Goal: Information Seeking & Learning: Understand process/instructions

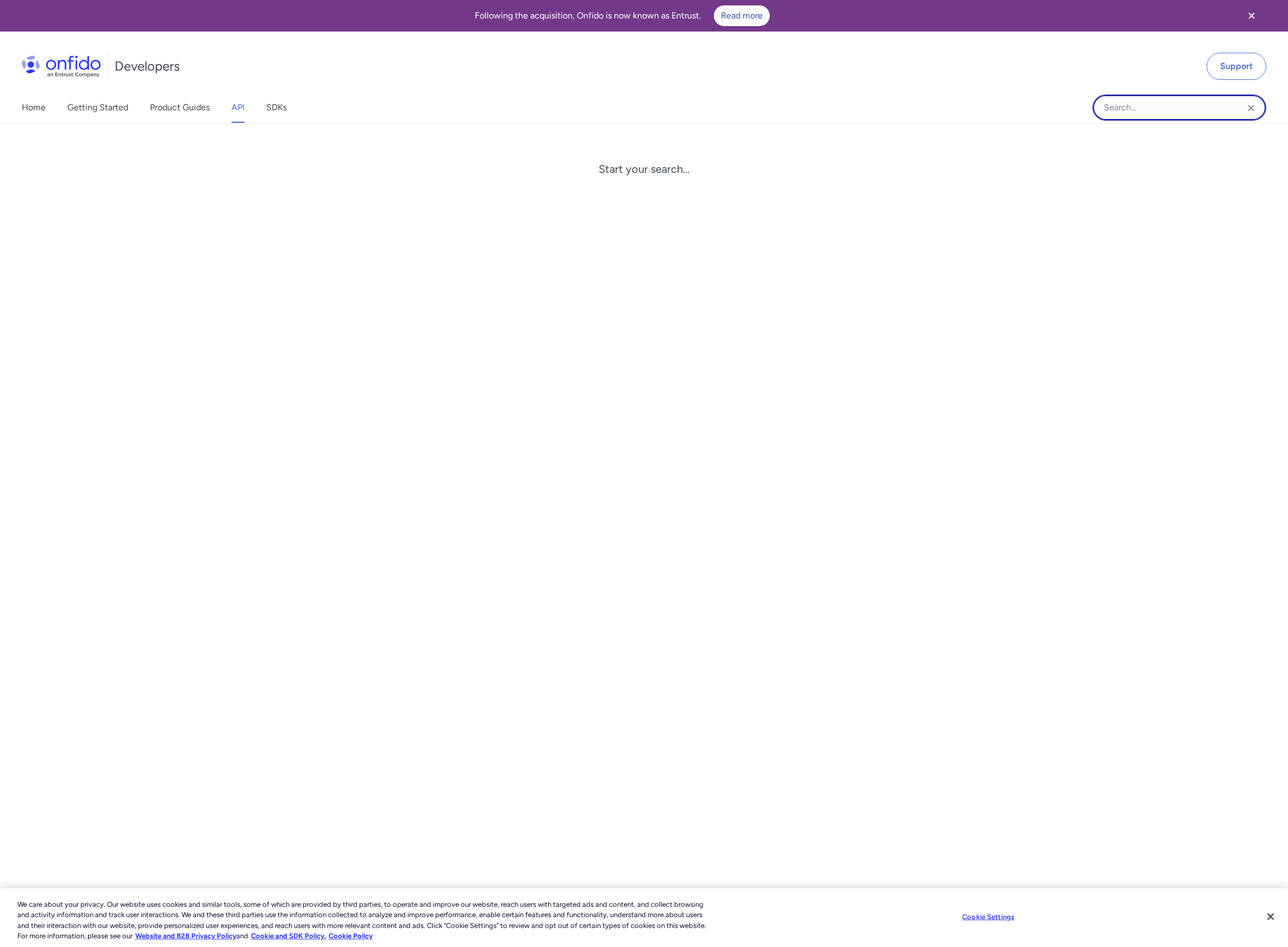
click at [1198, 111] on input "Onfido search input field" at bounding box center [1179, 107] width 174 height 26
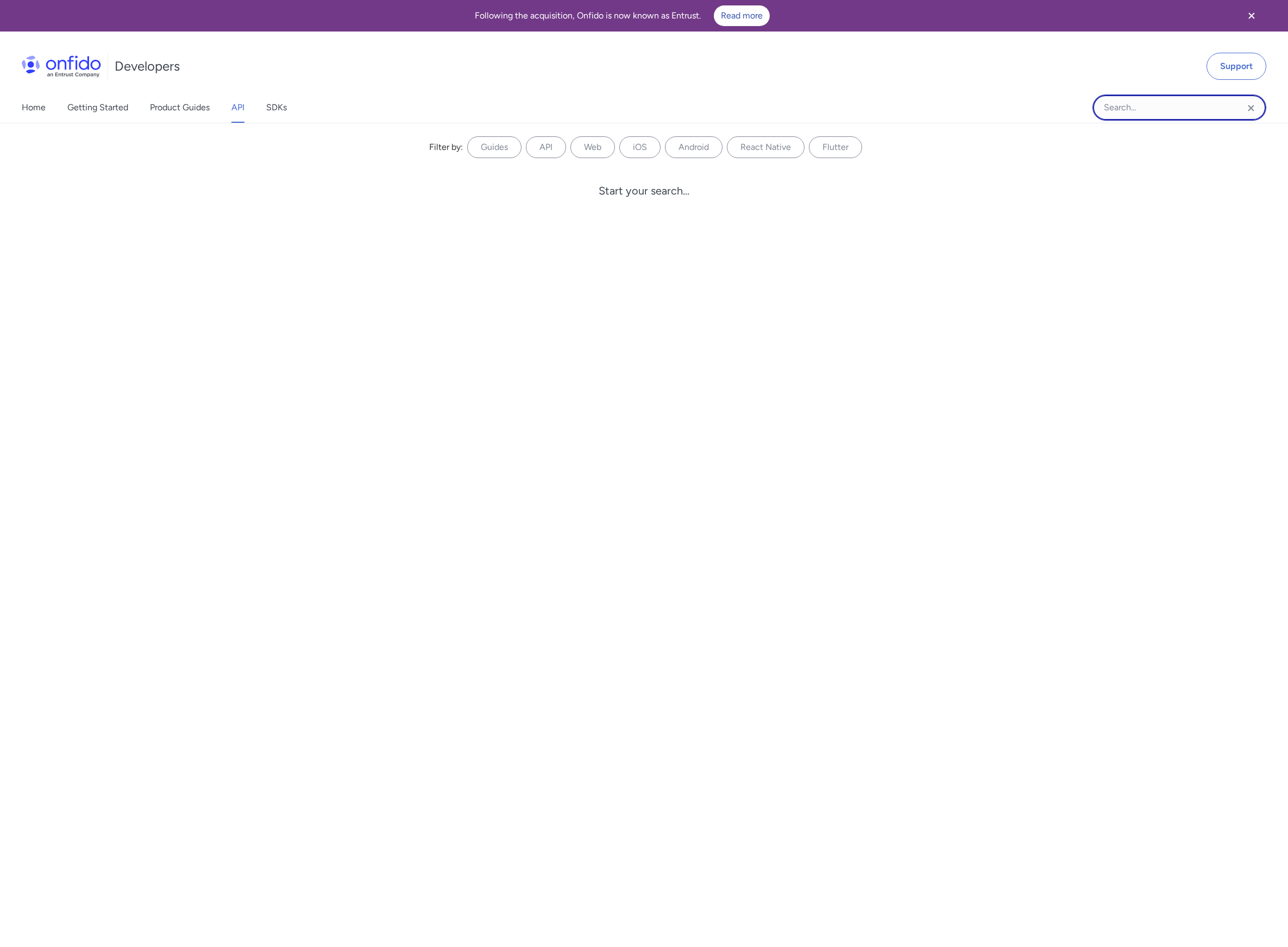
click at [1197, 111] on input "Onfido search input field" at bounding box center [1179, 107] width 174 height 26
paste input "ONFIDO_API_TOKEN"
type input "ONFIDO_API_TOKEN"
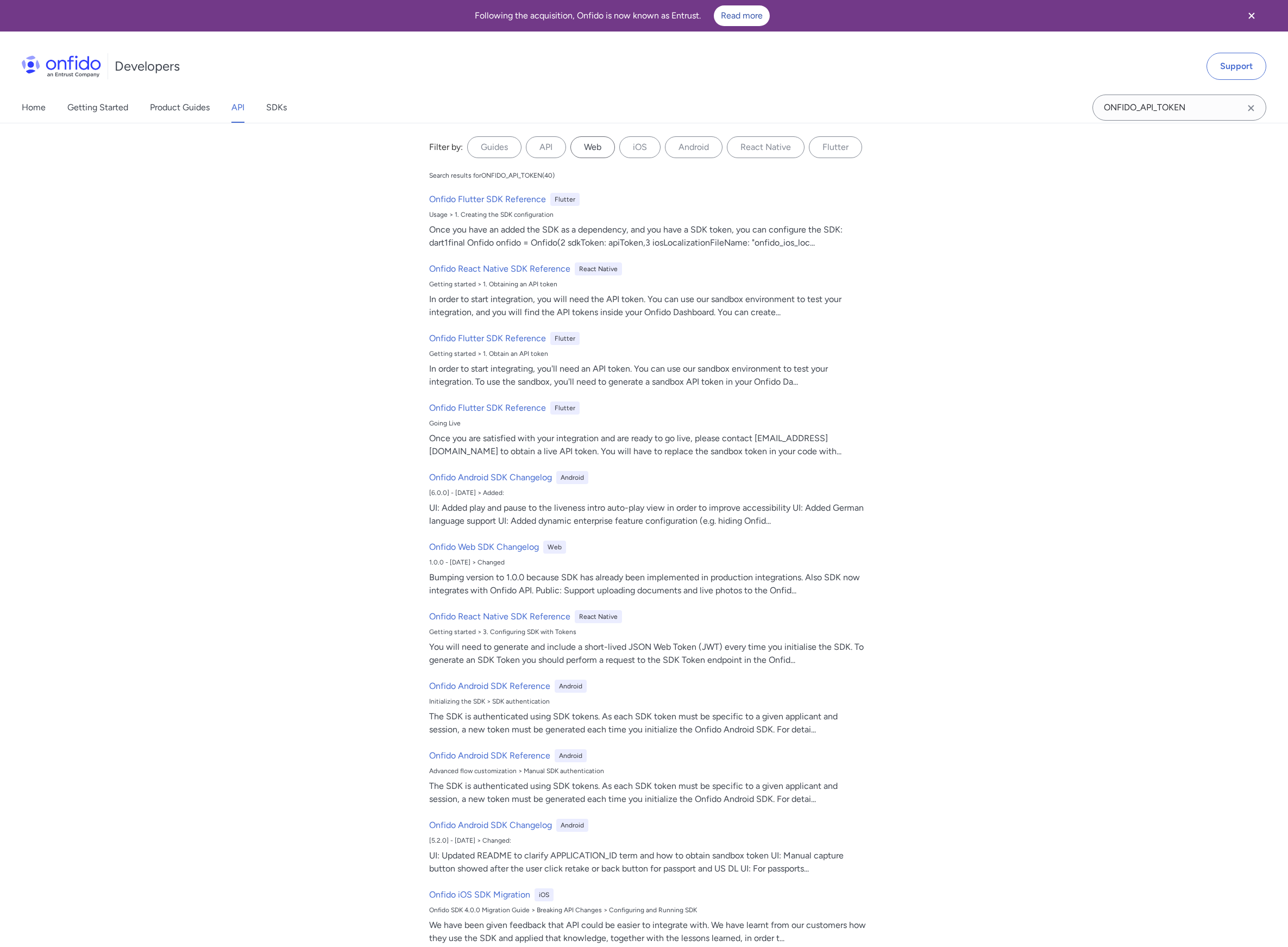
click at [585, 146] on label "Web" at bounding box center [593, 147] width 45 height 22
click at [0, 0] on input "Web" at bounding box center [0, 0] width 0 height 0
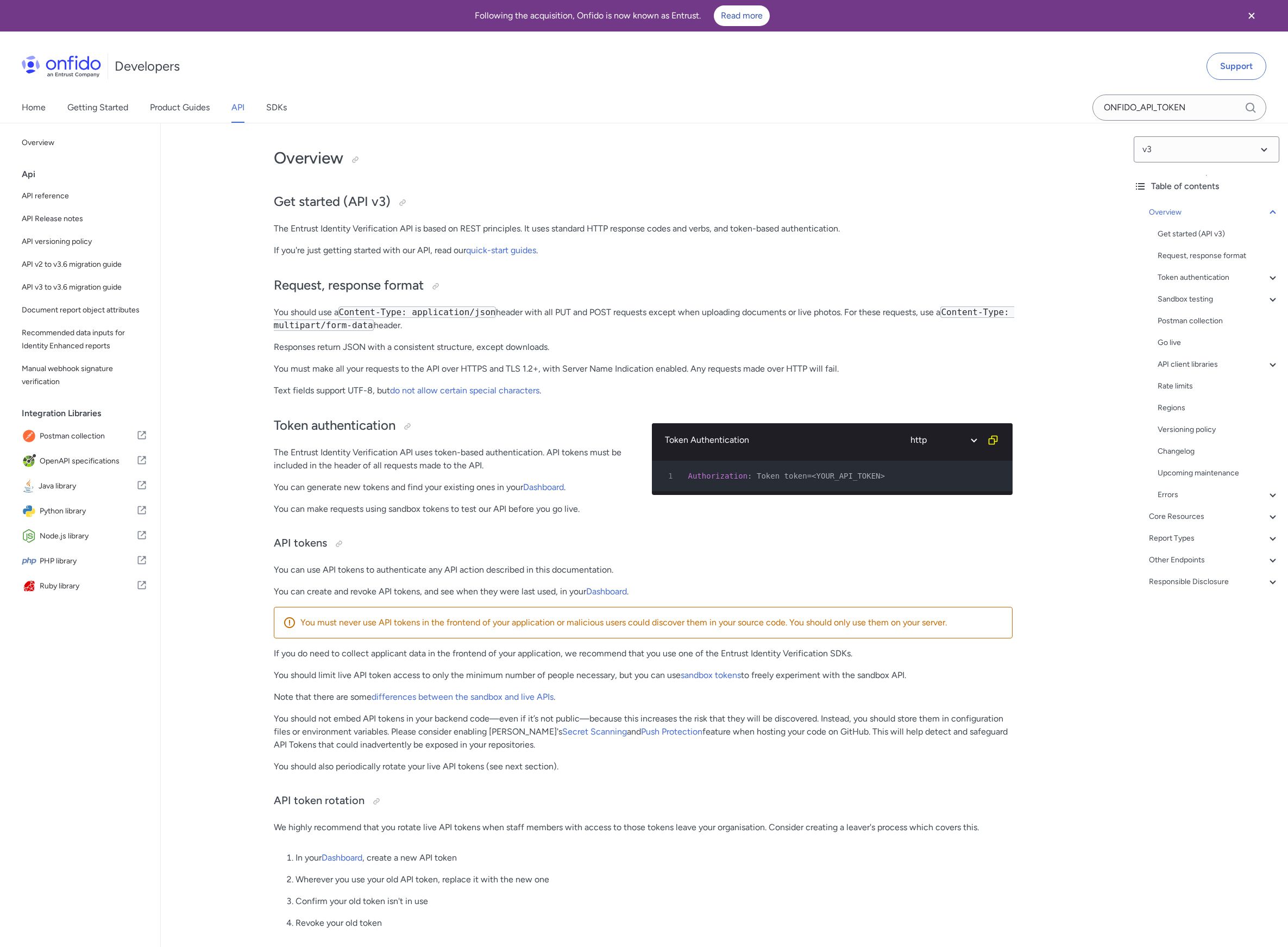
click at [496, 564] on p "You can use API tokens to authenticate any API action described in this documen…" at bounding box center [643, 570] width 738 height 13
click at [1168, 235] on div "Get started (API v3)" at bounding box center [1218, 234] width 121 height 13
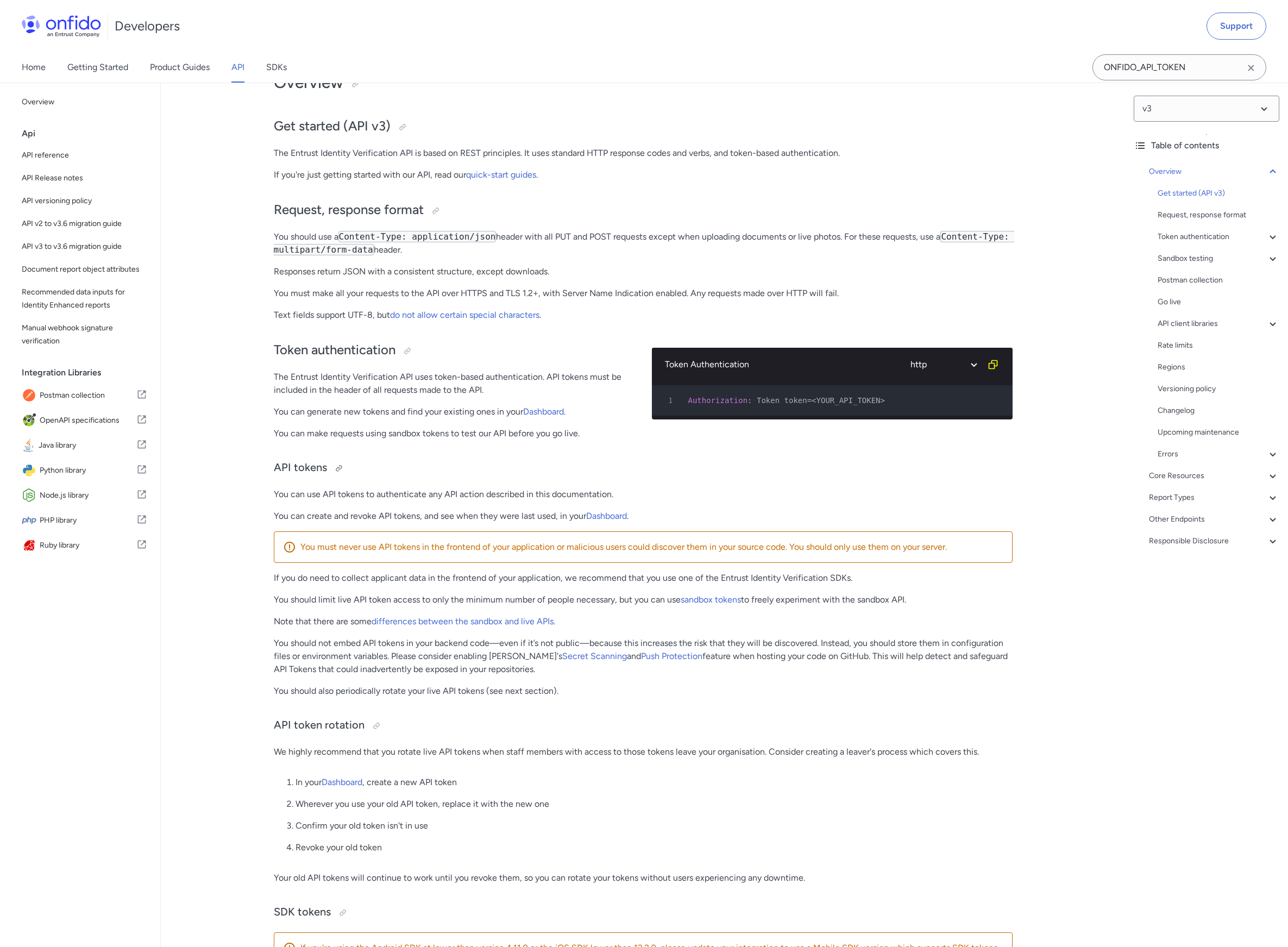
scroll to position [90, 0]
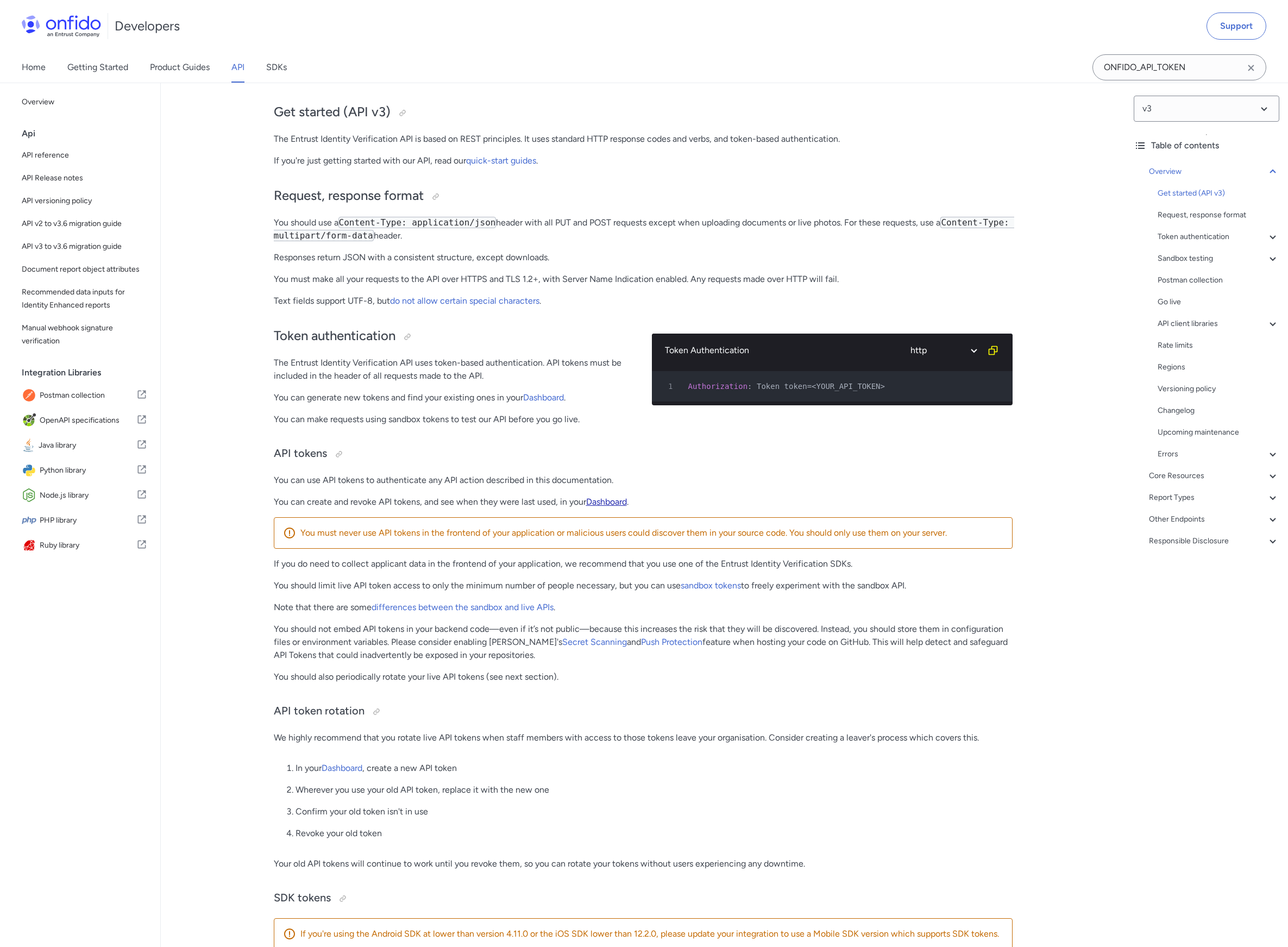
click at [608, 501] on link "Dashboard" at bounding box center [606, 501] width 41 height 10
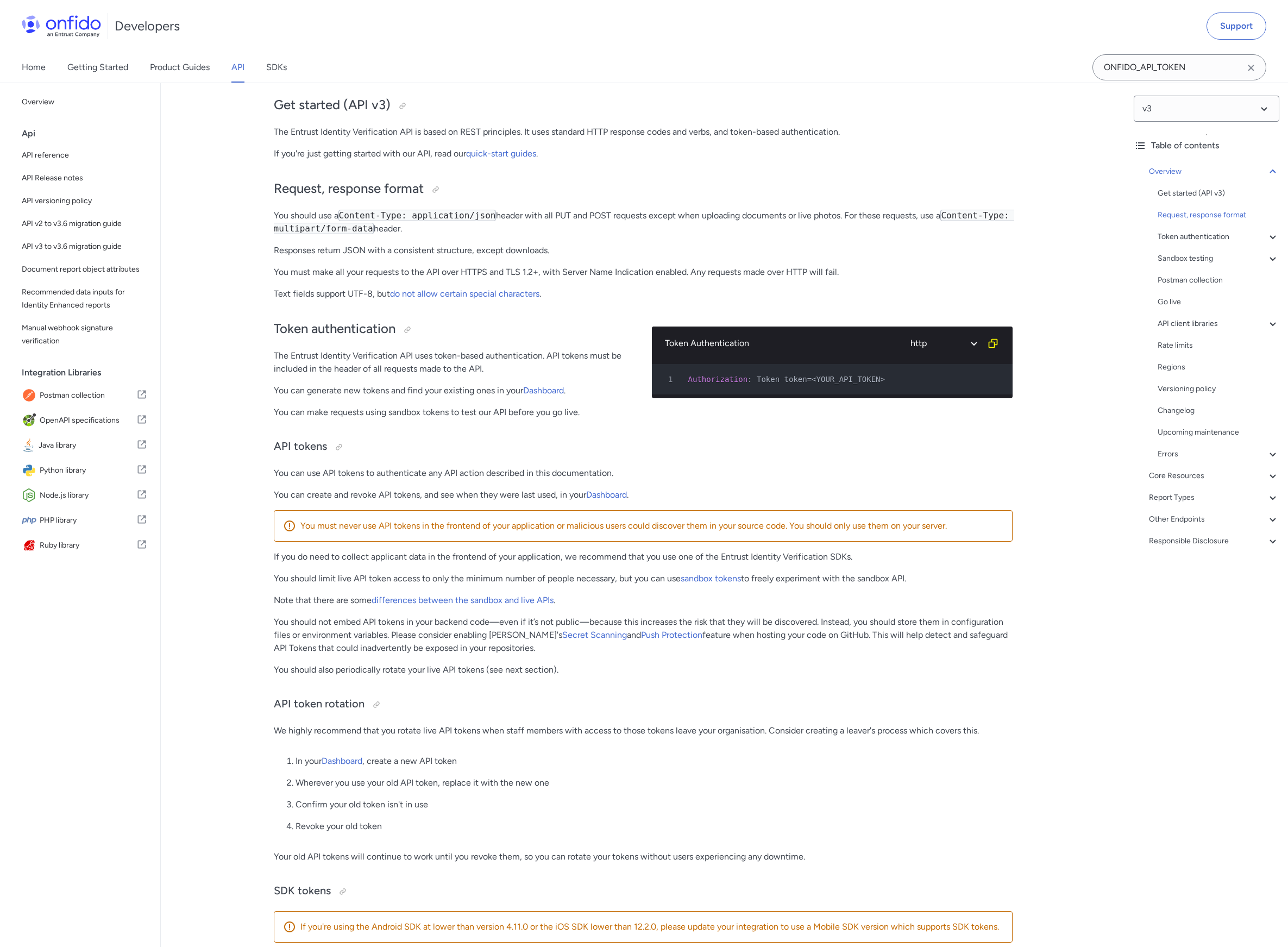
scroll to position [68, 0]
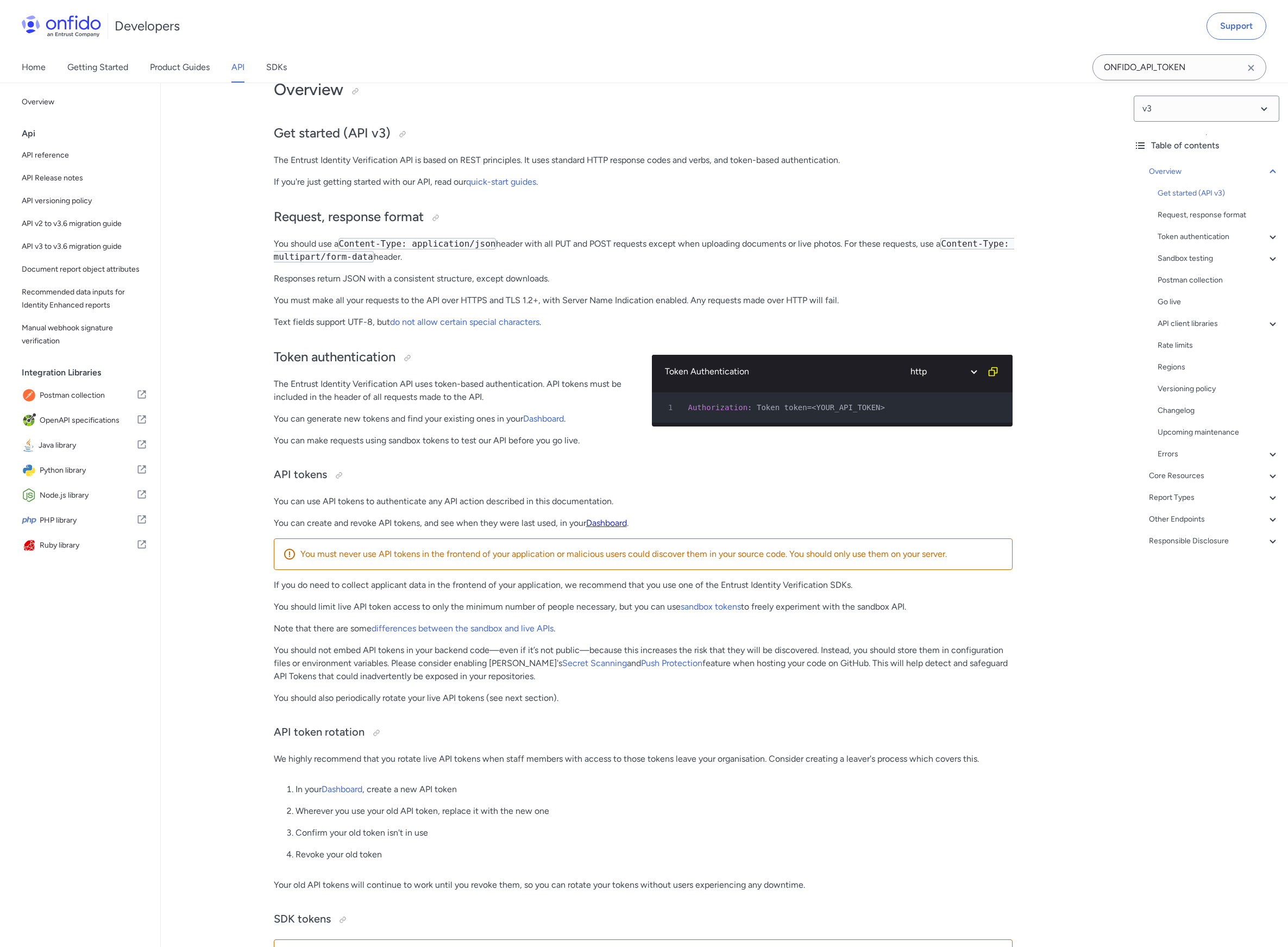
click at [613, 522] on link "Dashboard" at bounding box center [606, 522] width 41 height 10
click at [235, 65] on link "API" at bounding box center [238, 67] width 13 height 31
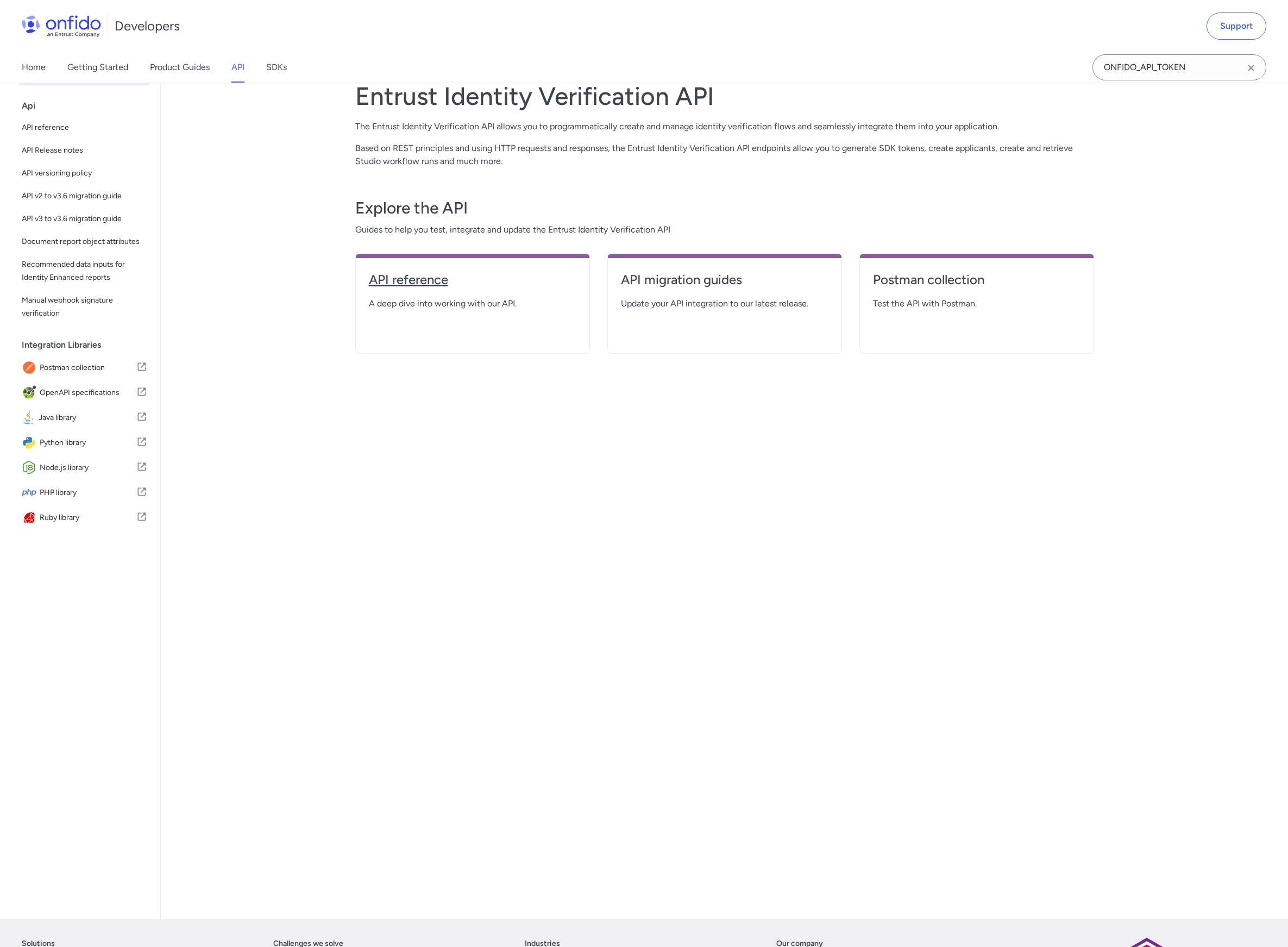
click at [437, 280] on h4 "API reference" at bounding box center [473, 279] width 208 height 17
select select "http"
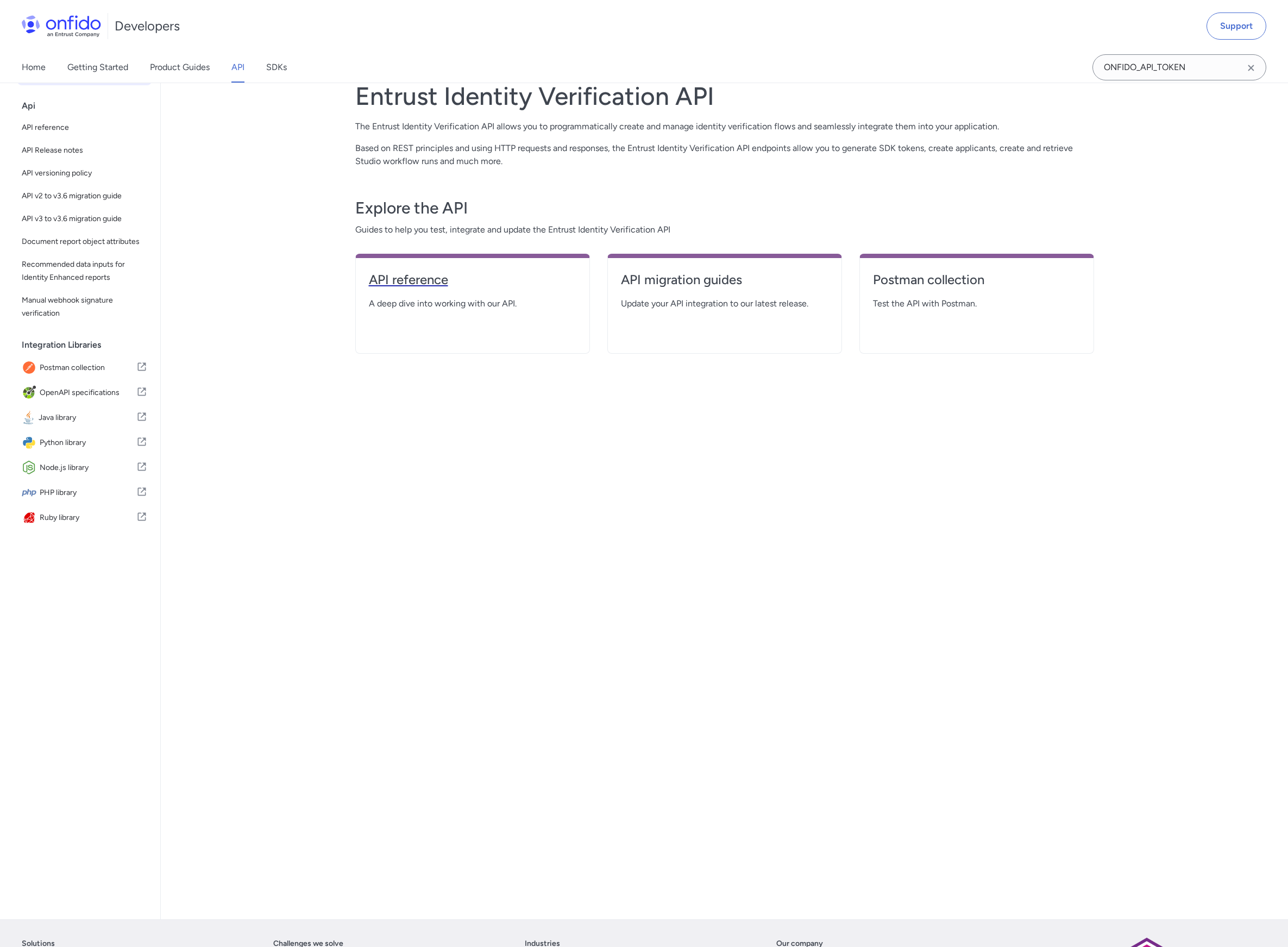
select select "http"
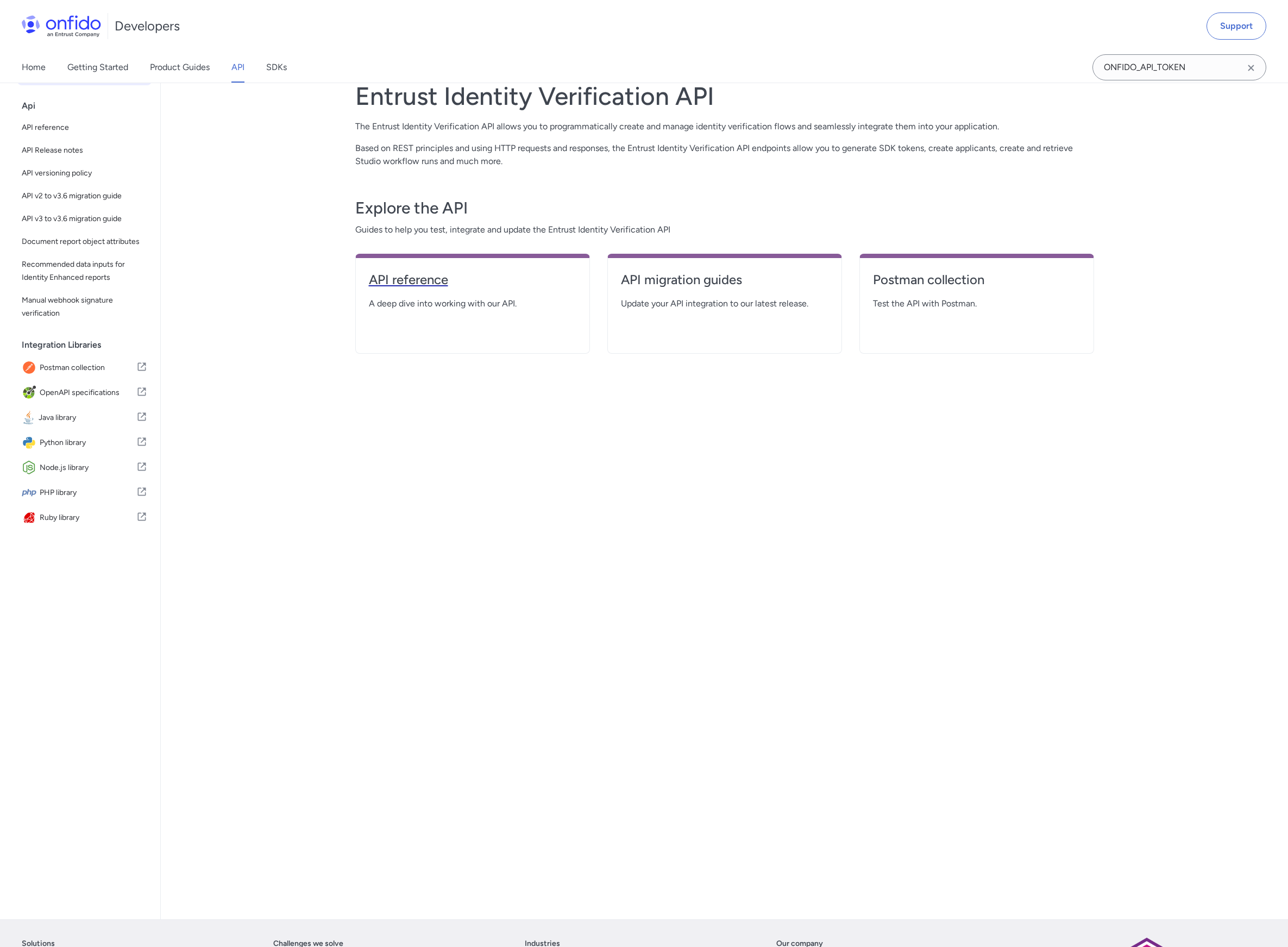
select select "http"
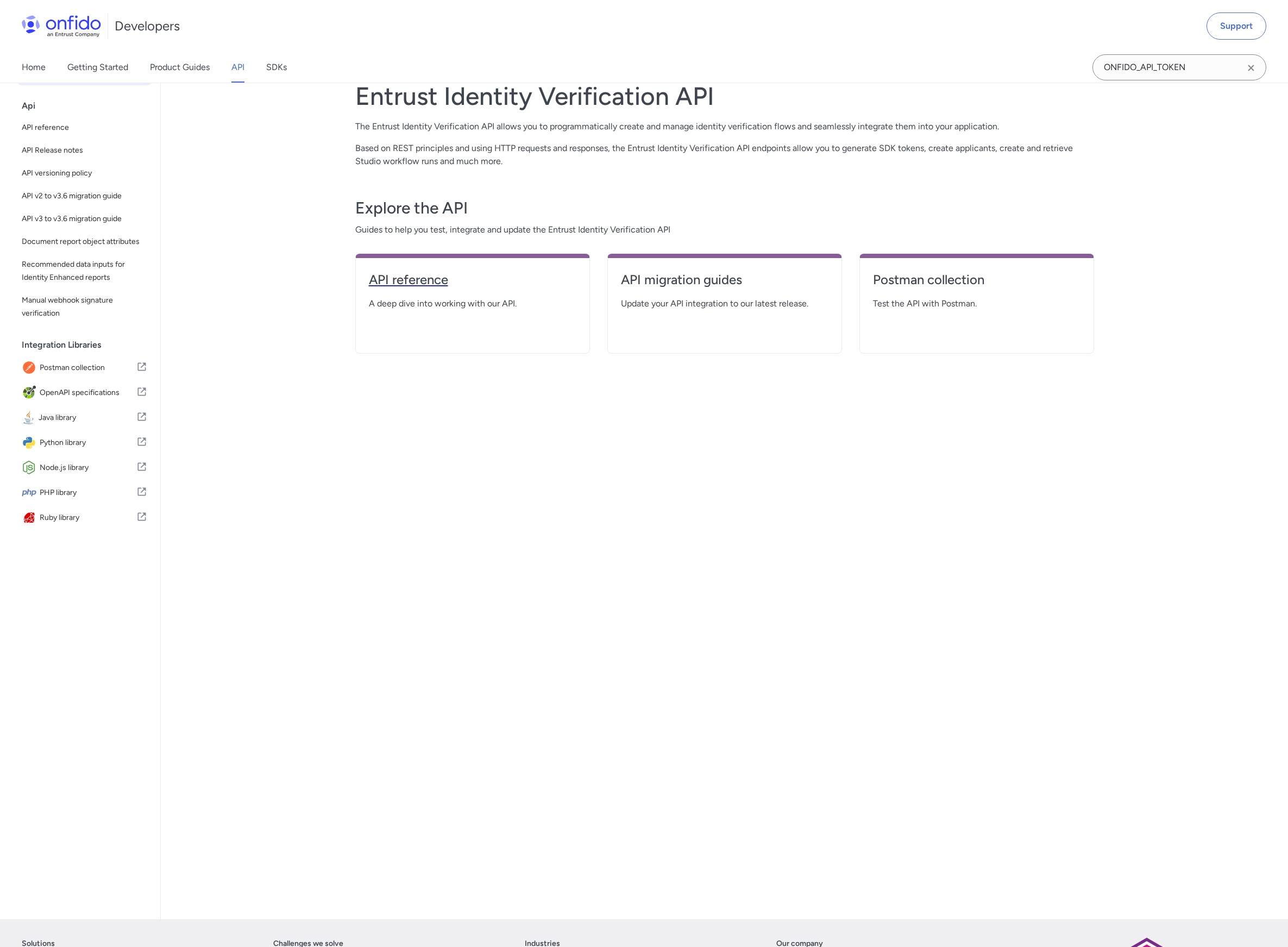
select select "http"
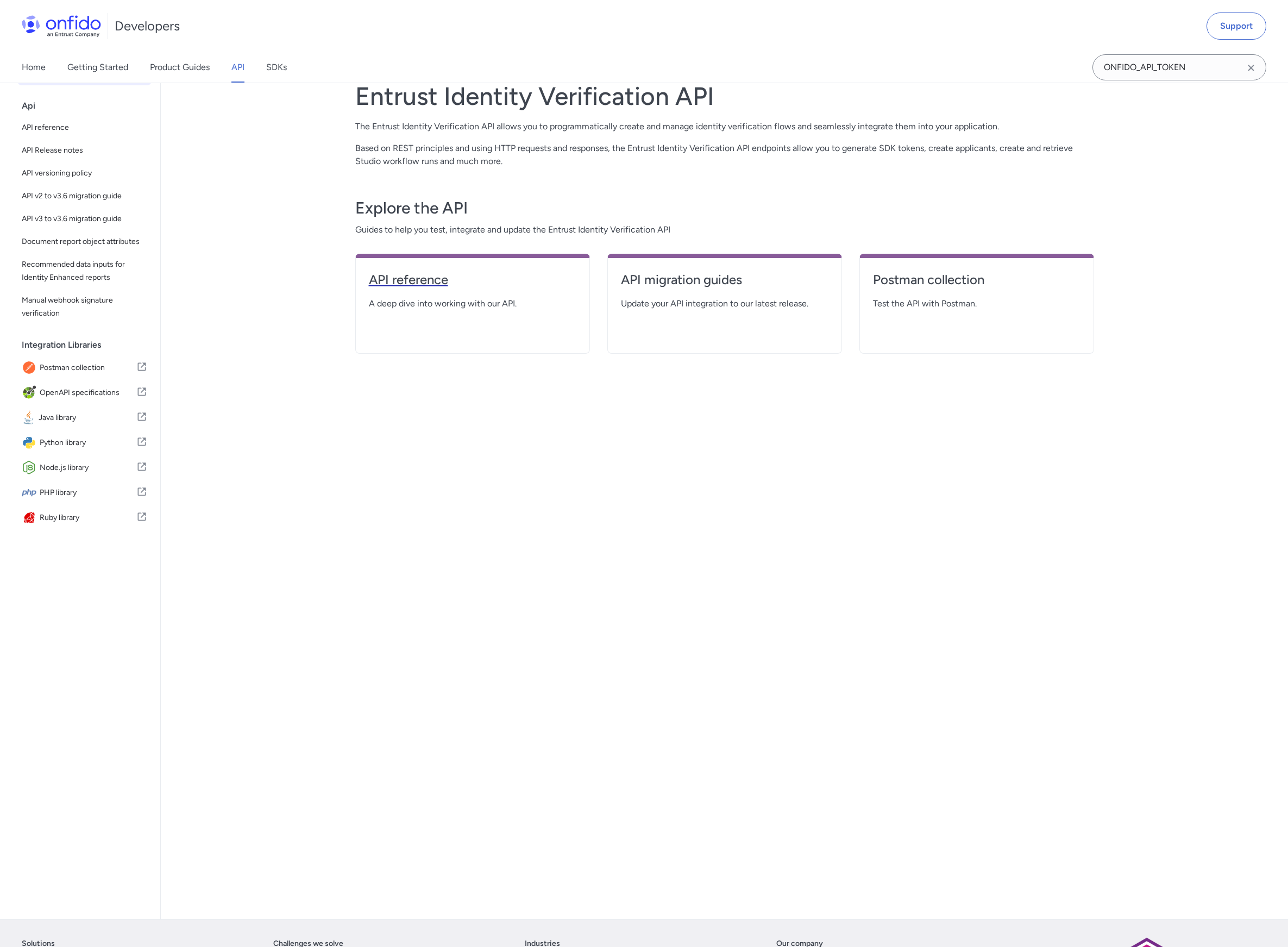
select select "http"
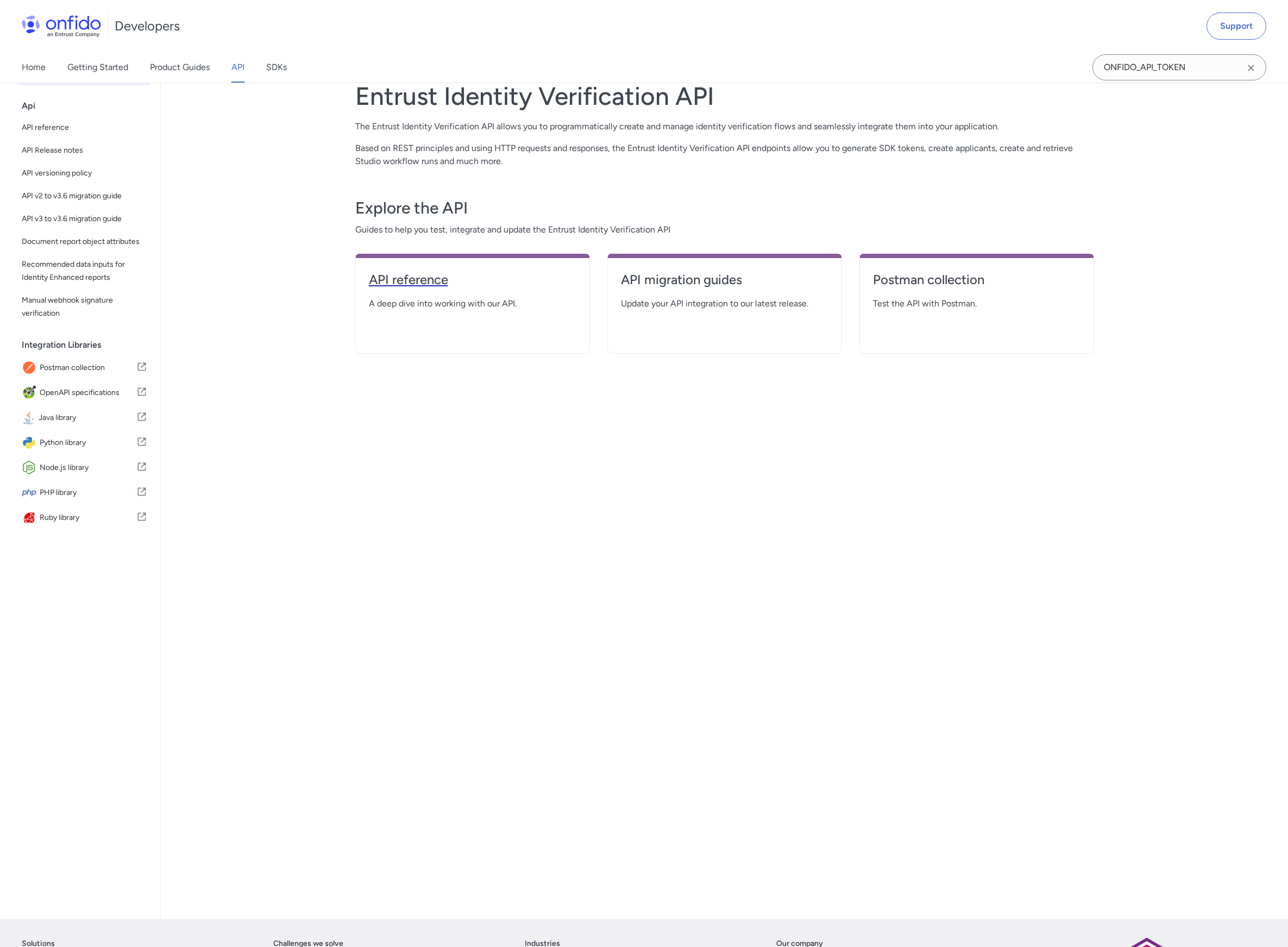
select select "http"
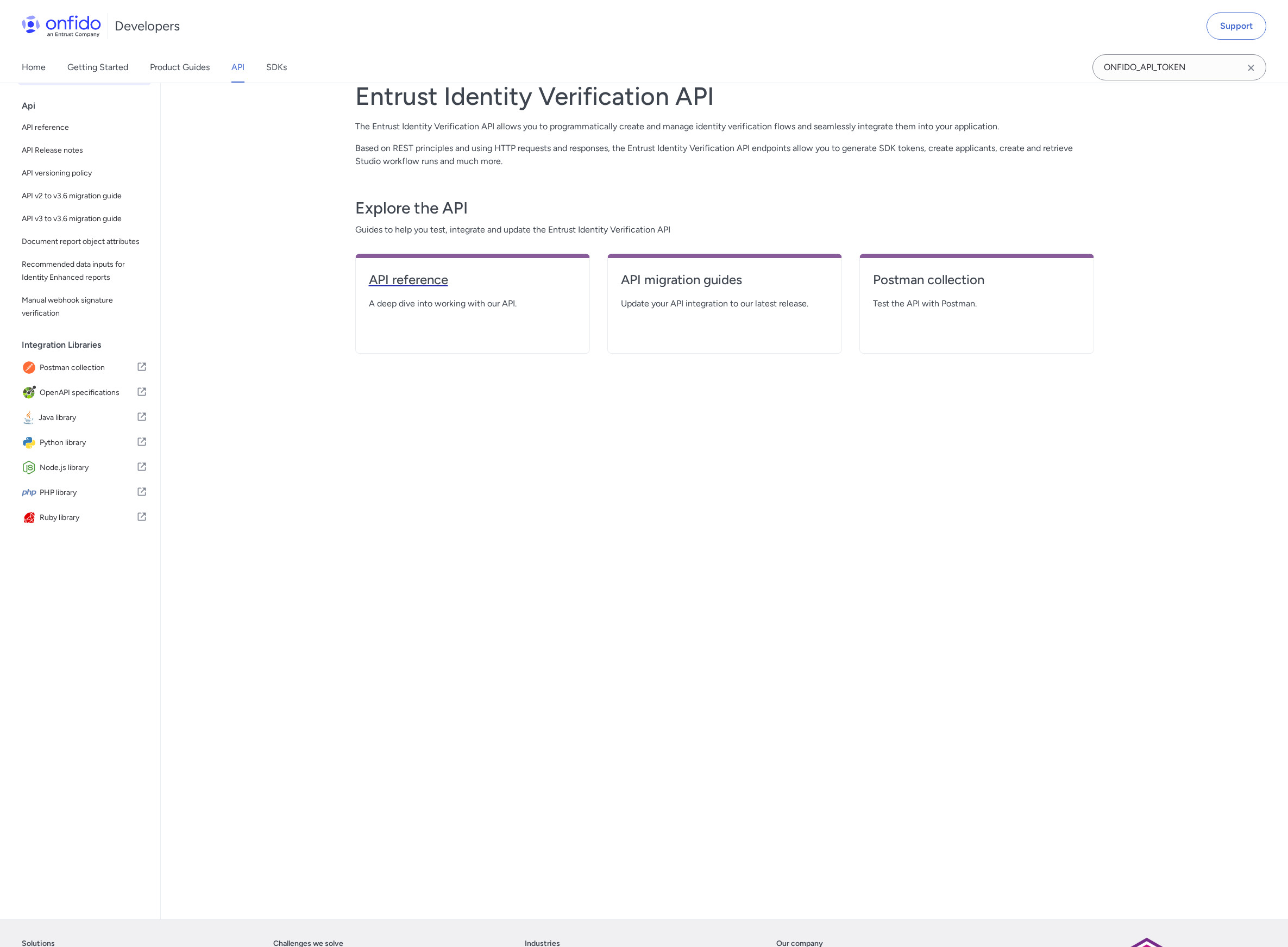
select select "http"
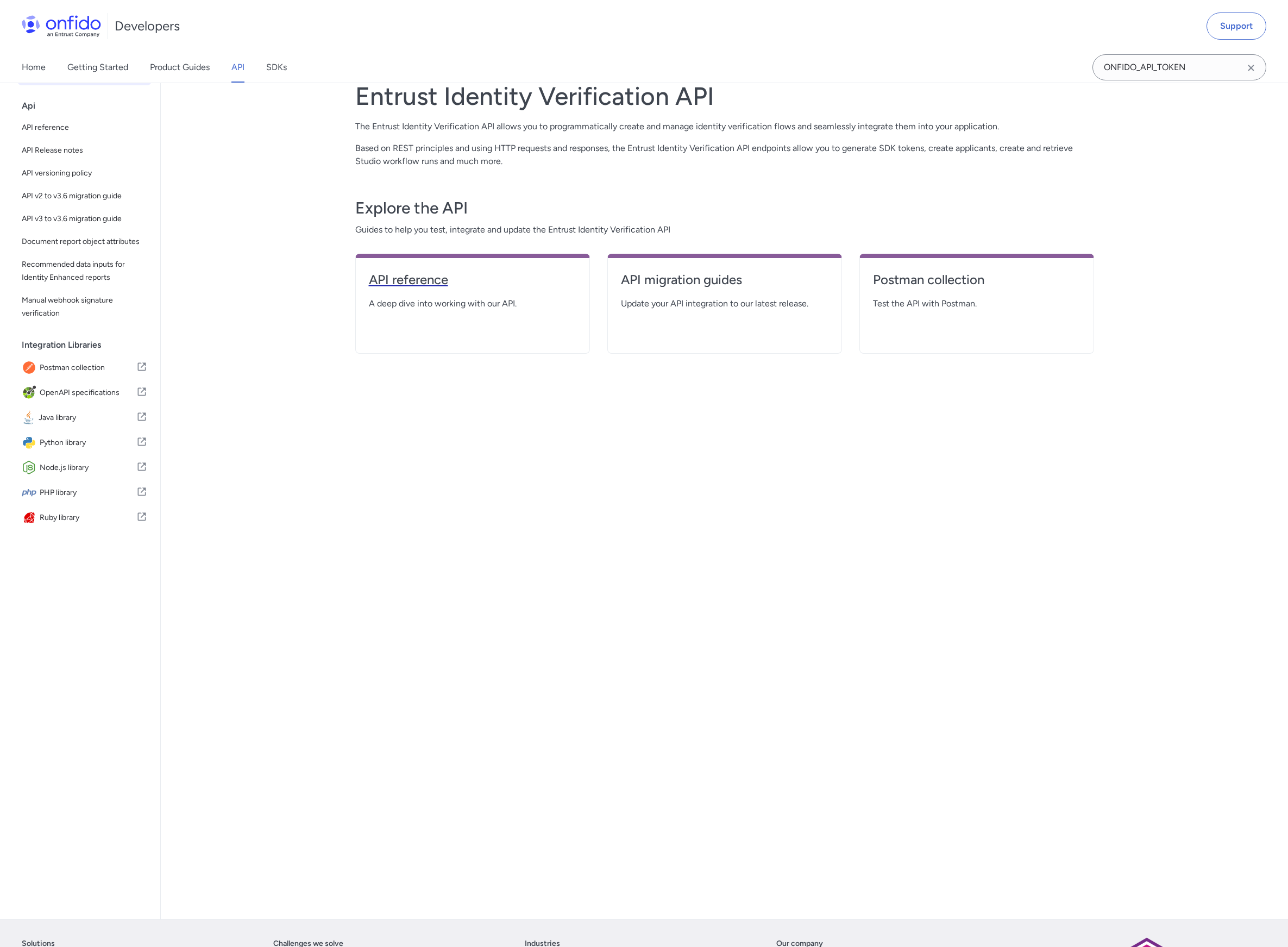
select select "http"
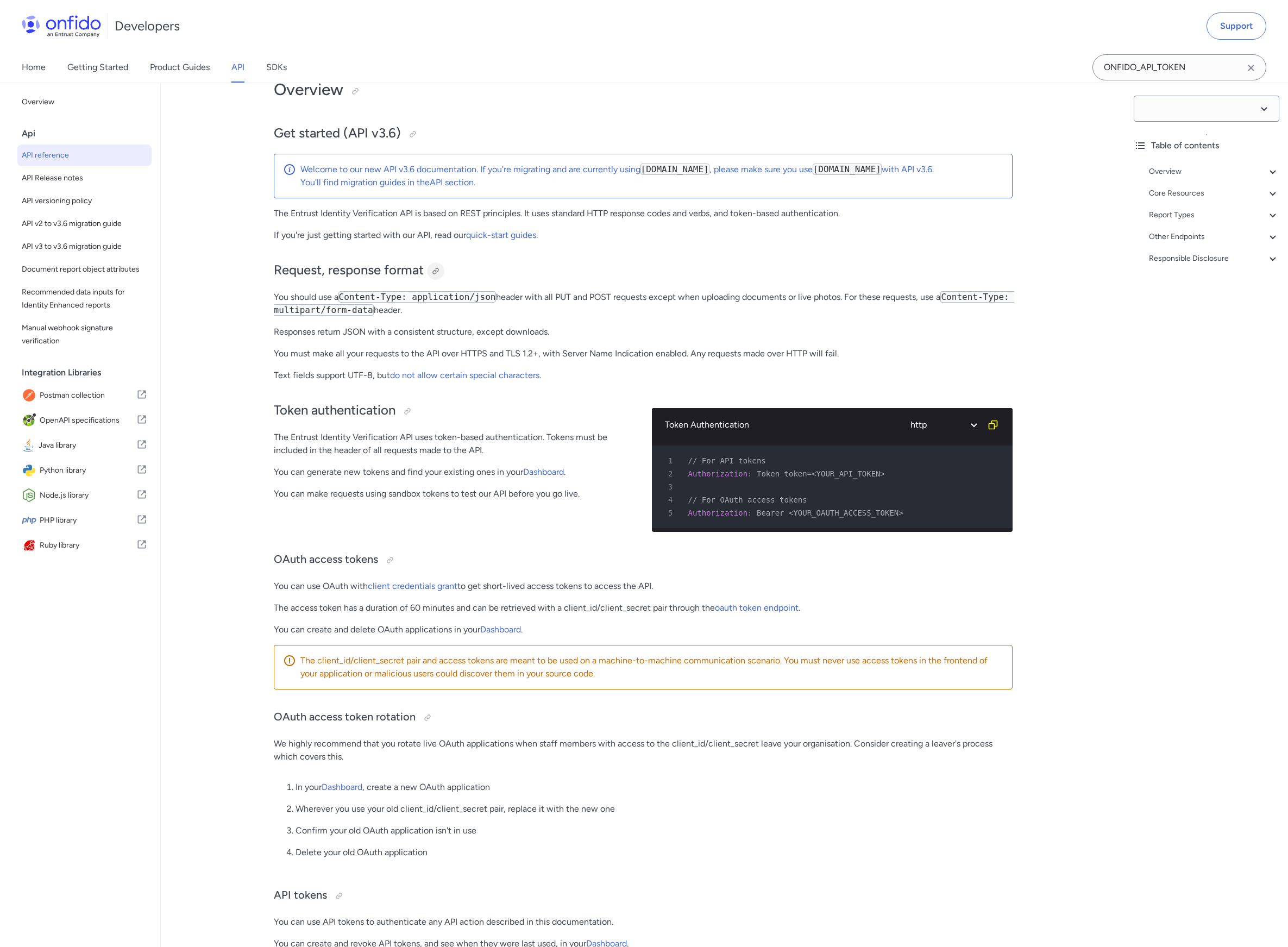
select select "3.6.0"
click at [1221, 238] on div "Token authentication" at bounding box center [1218, 237] width 121 height 13
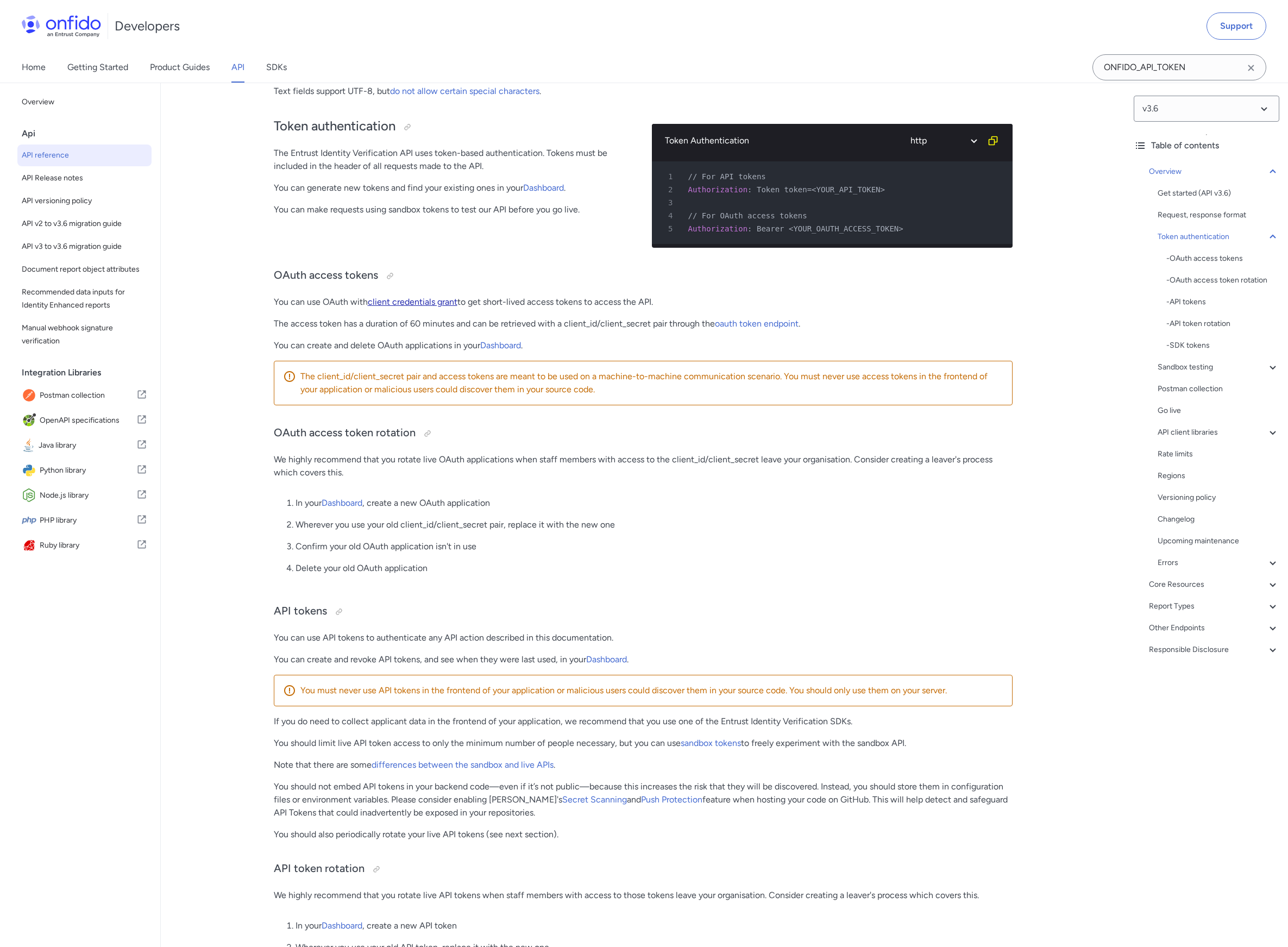
click at [422, 307] on link "client credentials grant" at bounding box center [412, 302] width 90 height 10
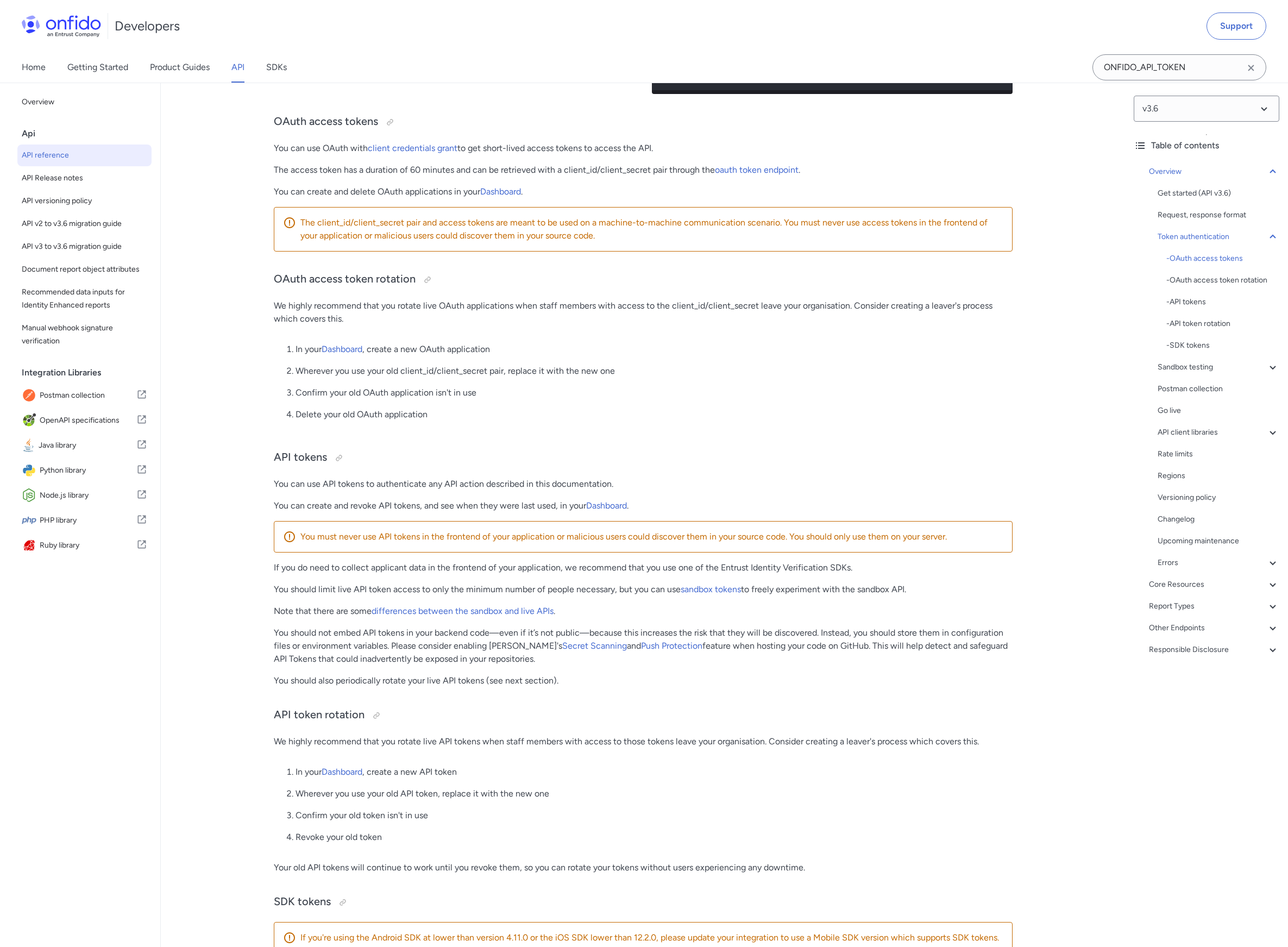
scroll to position [529, 0]
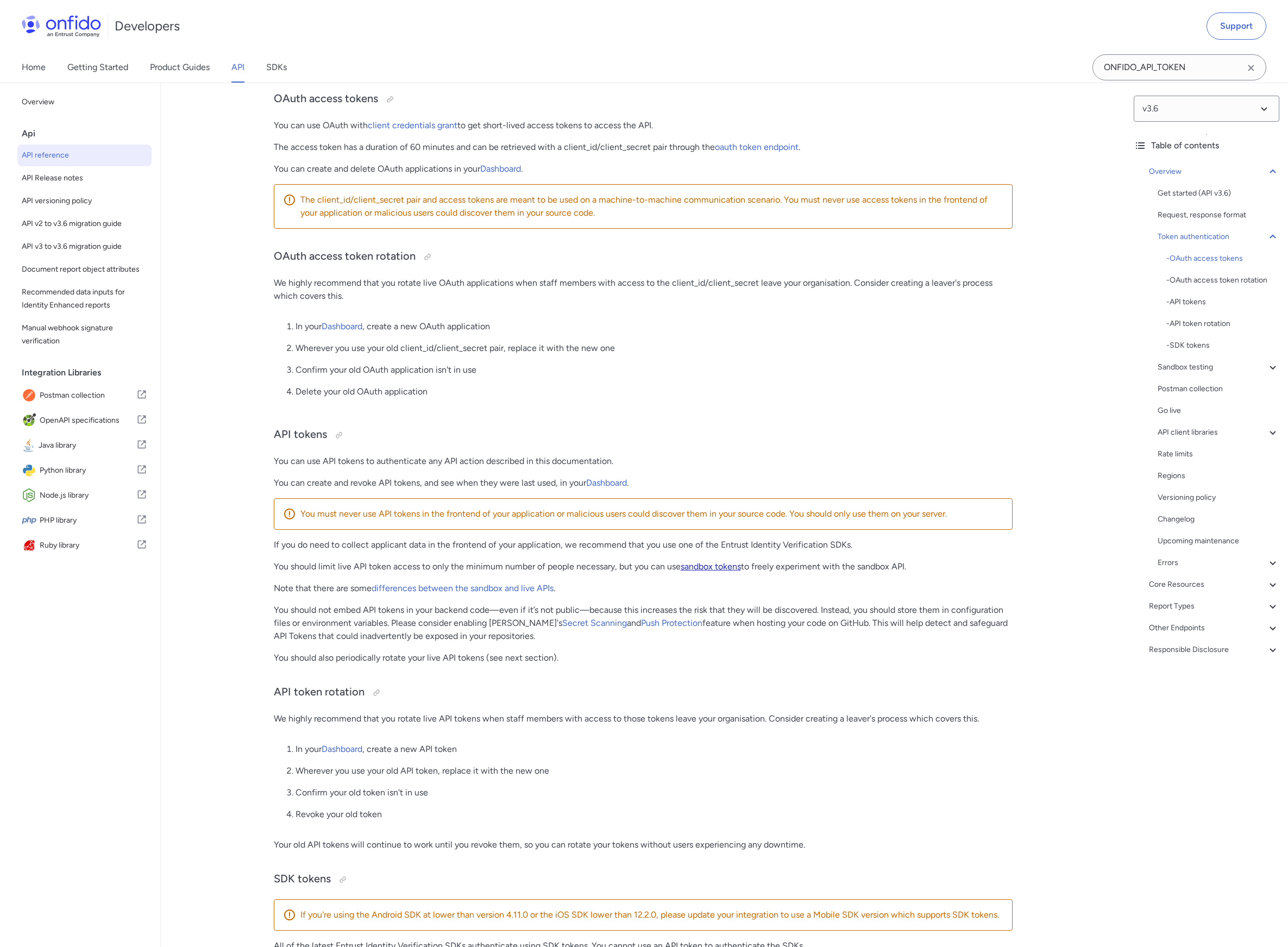
click at [708, 570] on link "sandbox tokens" at bounding box center [710, 566] width 61 height 10
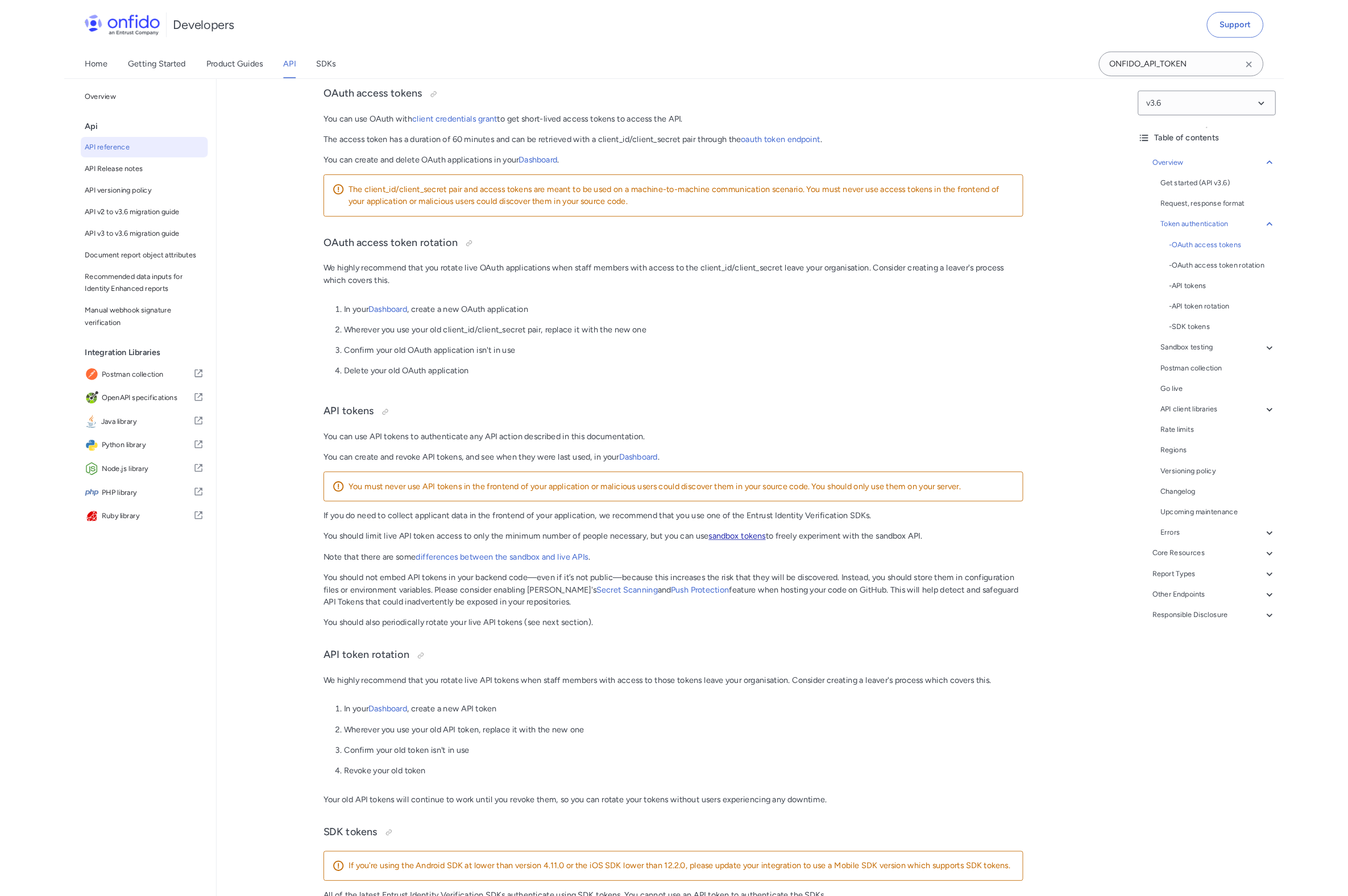
scroll to position [1498, 0]
